Goal: Task Accomplishment & Management: Use online tool/utility

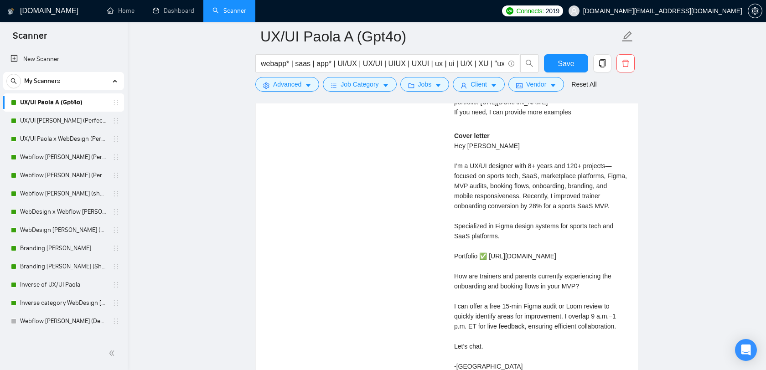
scroll to position [70, 0]
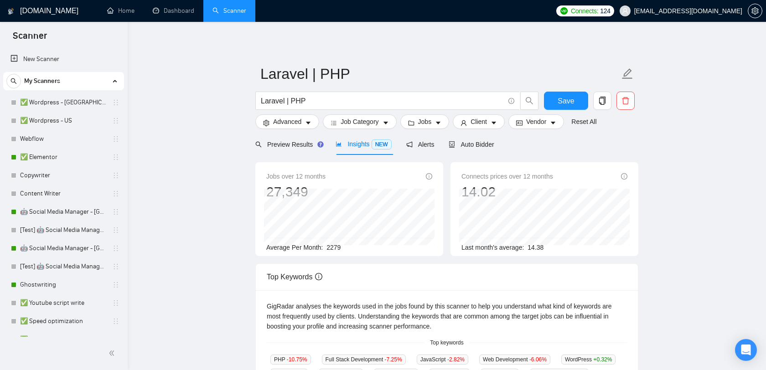
click at [700, 11] on span "[EMAIL_ADDRESS][DOMAIN_NAME]" at bounding box center [688, 11] width 108 height 0
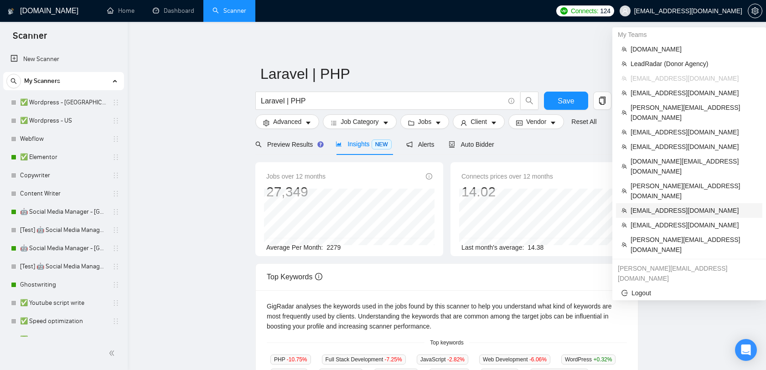
click at [661, 206] on span "[EMAIL_ADDRESS][DOMAIN_NAME]" at bounding box center [694, 211] width 126 height 10
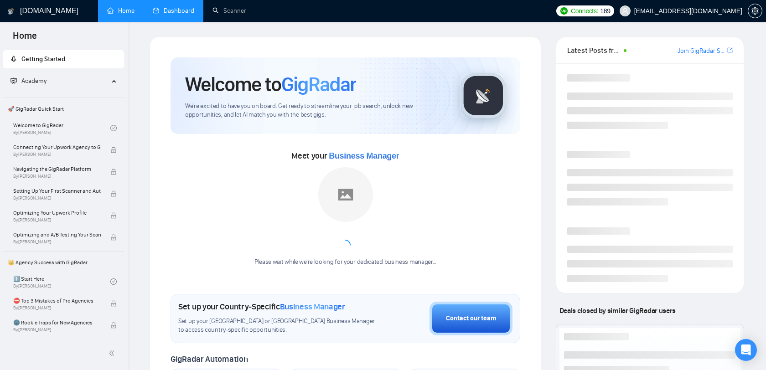
click at [187, 15] on link "Dashboard" at bounding box center [173, 11] width 41 height 8
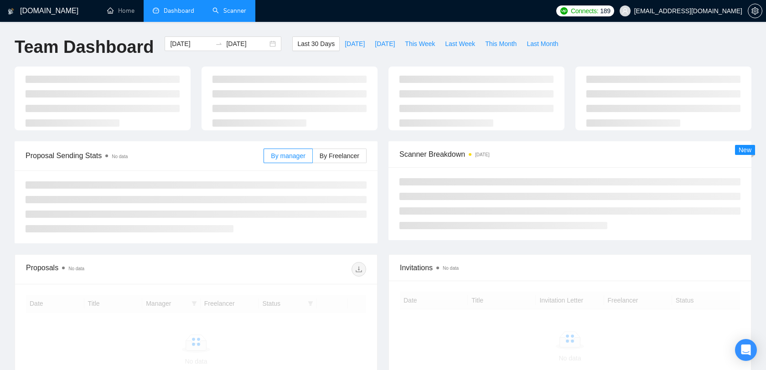
click at [213, 14] on link "Scanner" at bounding box center [229, 11] width 34 height 8
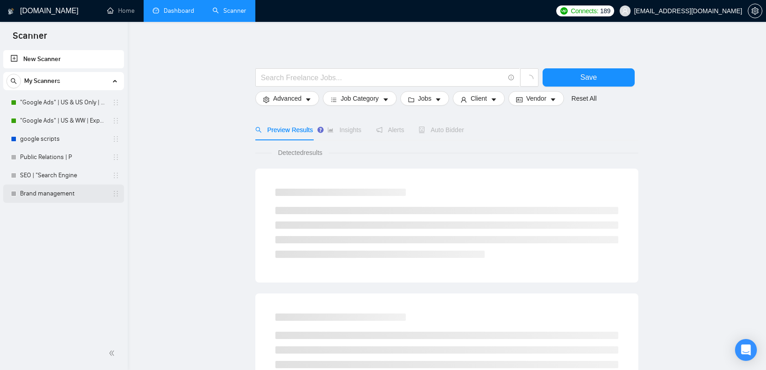
click at [64, 194] on link "Brand management" at bounding box center [63, 194] width 87 height 18
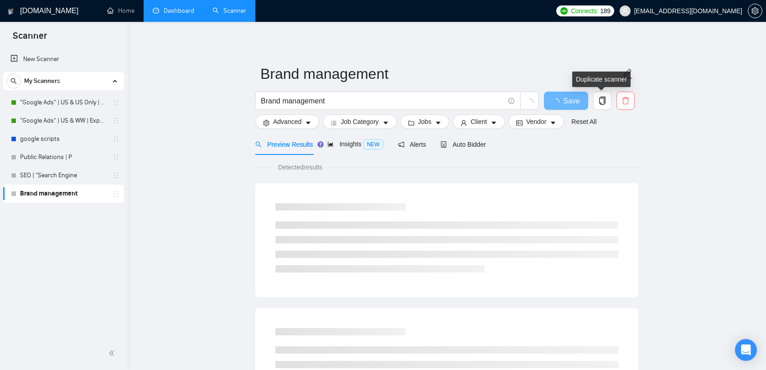
click at [623, 102] on icon "delete" at bounding box center [625, 100] width 7 height 7
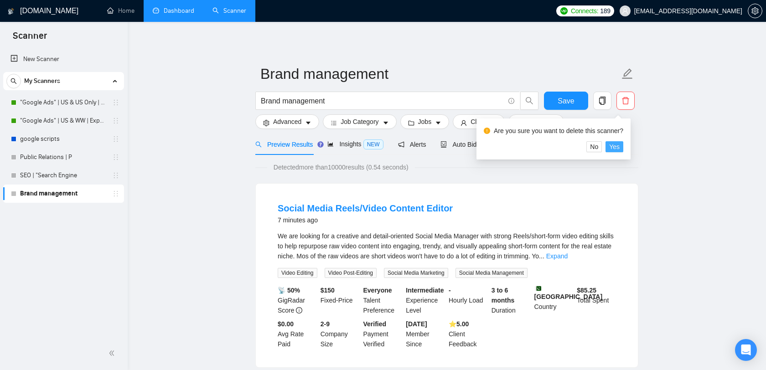
click at [614, 144] on span "Yes" at bounding box center [614, 147] width 10 height 10
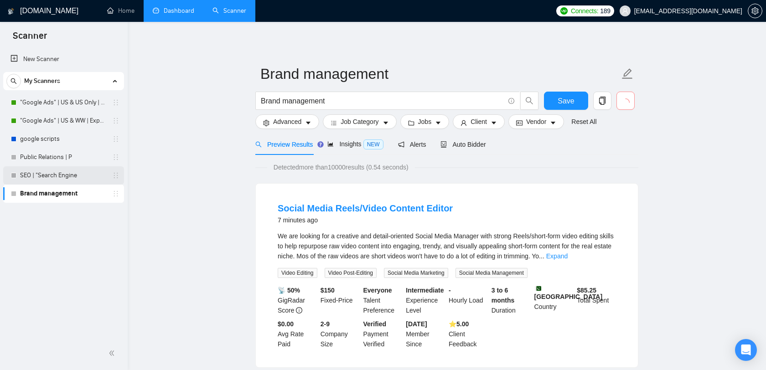
click at [82, 176] on link "SEO | "Search Engine" at bounding box center [63, 175] width 87 height 18
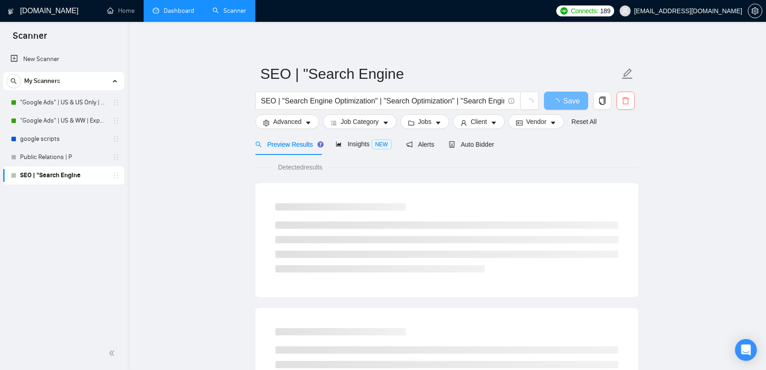
click at [627, 93] on button "button" at bounding box center [625, 101] width 18 height 18
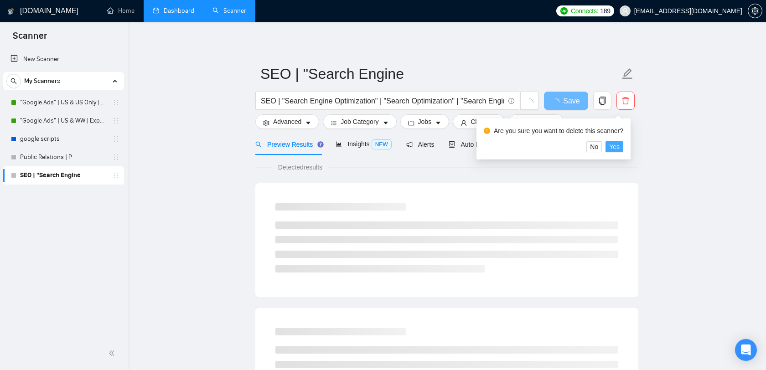
click at [620, 144] on span "Yes" at bounding box center [614, 147] width 10 height 10
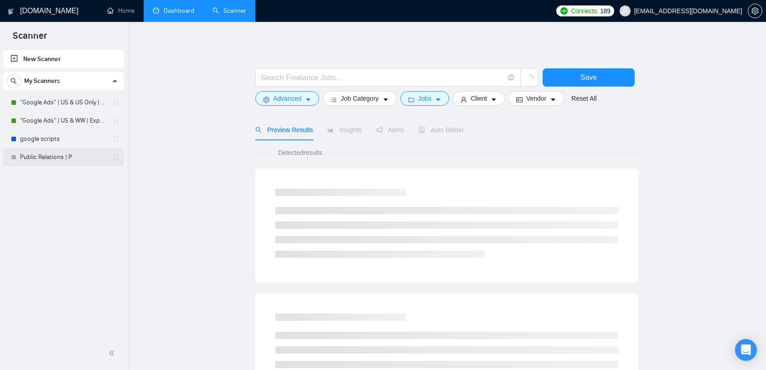
click at [51, 158] on link "Public Relations | P" at bounding box center [63, 157] width 87 height 18
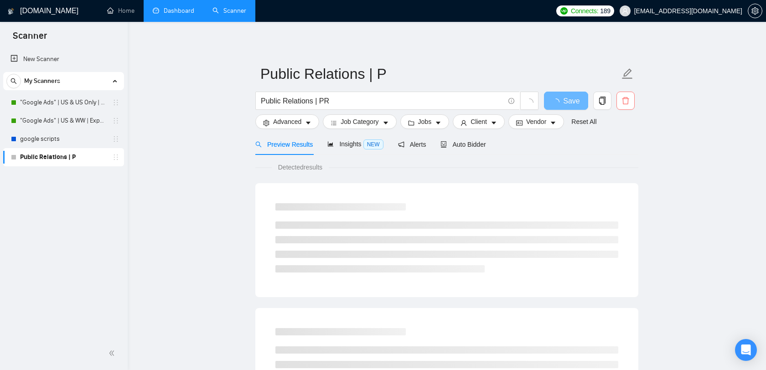
click at [620, 96] on button "button" at bounding box center [625, 101] width 18 height 18
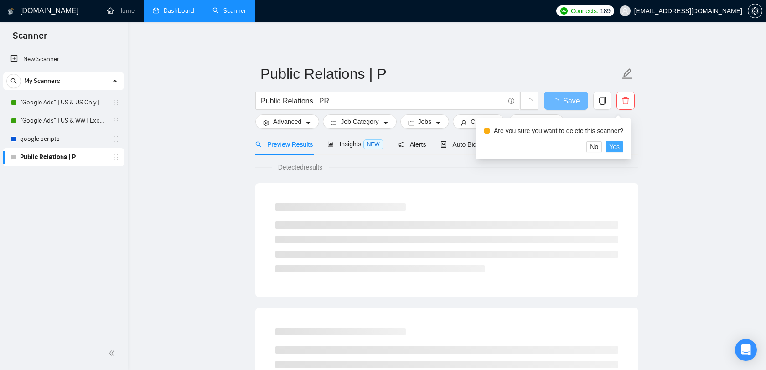
click at [618, 150] on span "Yes" at bounding box center [614, 147] width 10 height 10
